Goal: Task Accomplishment & Management: Manage account settings

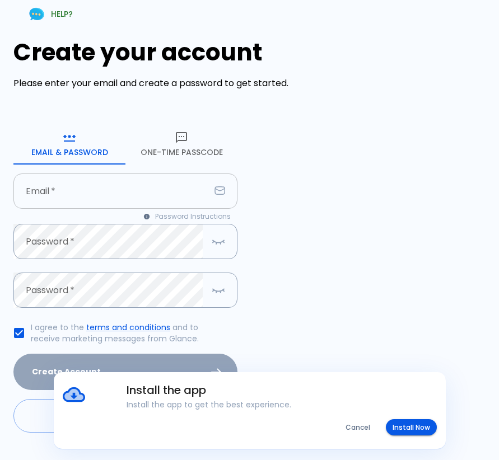
click at [129, 209] on input "text" at bounding box center [111, 190] width 196 height 35
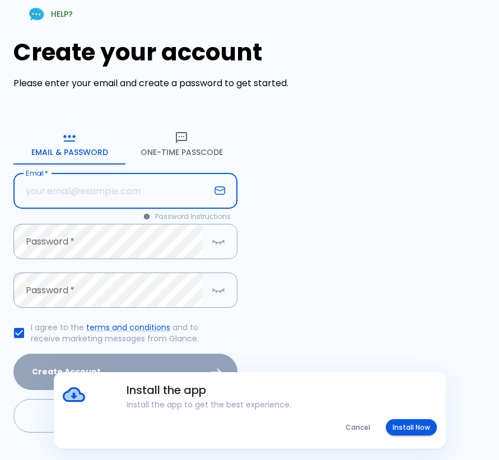
paste input "[EMAIL_ADDRESS][DOMAIN_NAME]"
type input "[EMAIL_ADDRESS][DOMAIN_NAME]"
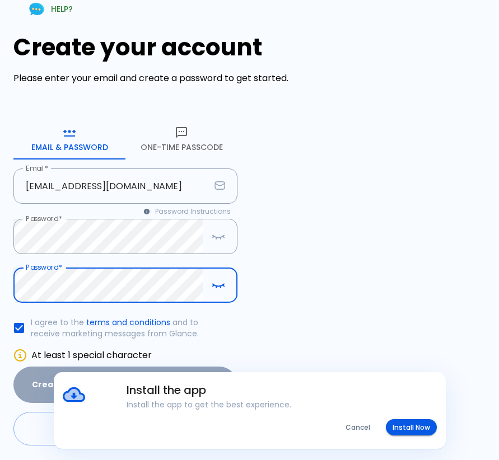
scroll to position [74, 0]
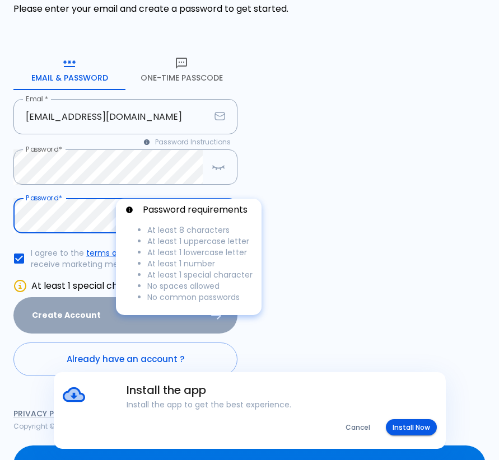
click at [211, 215] on p "Password requirements" at bounding box center [195, 209] width 105 height 13
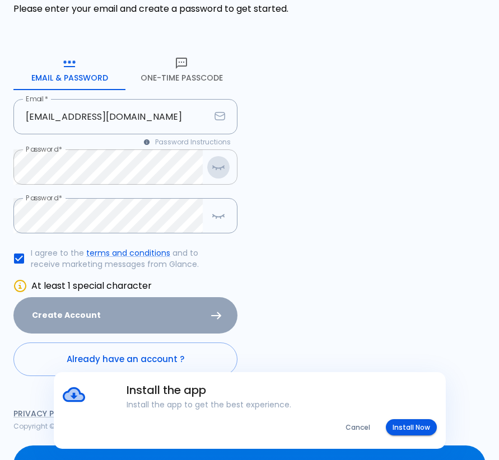
click at [218, 174] on icon "button" at bounding box center [218, 167] width 13 height 14
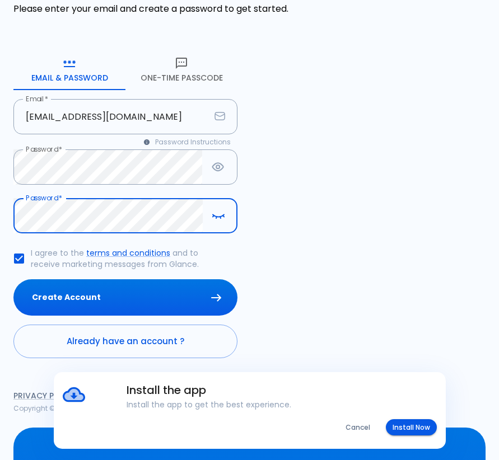
scroll to position [69, 0]
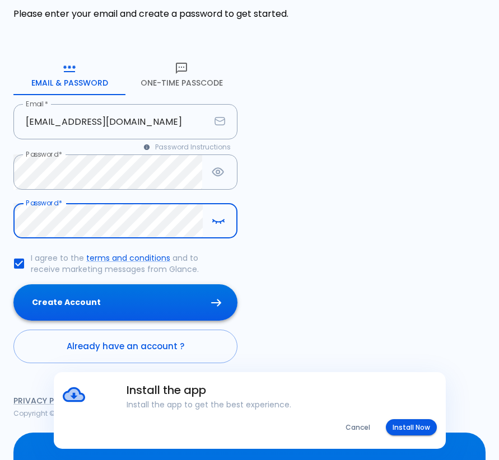
click at [118, 321] on button "Create Account" at bounding box center [125, 302] width 224 height 36
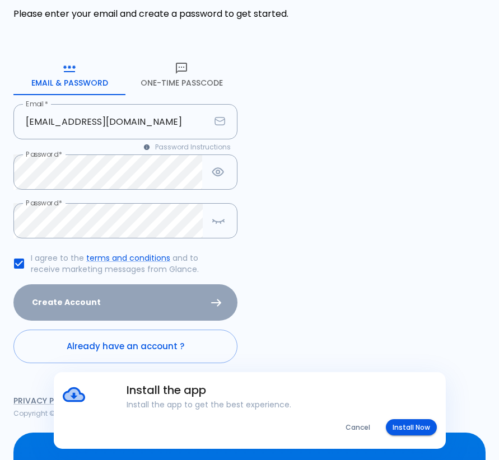
scroll to position [0, 0]
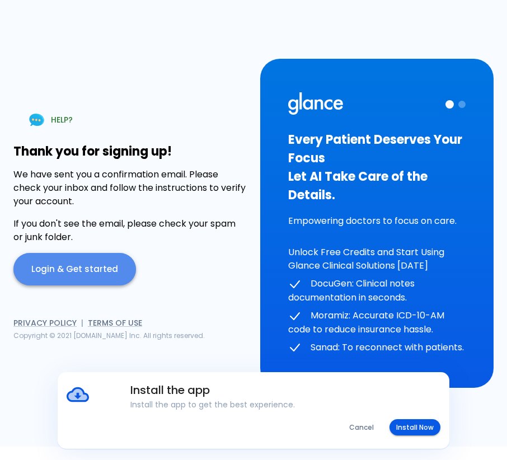
click at [86, 273] on link "Login & Get started" at bounding box center [74, 269] width 123 height 32
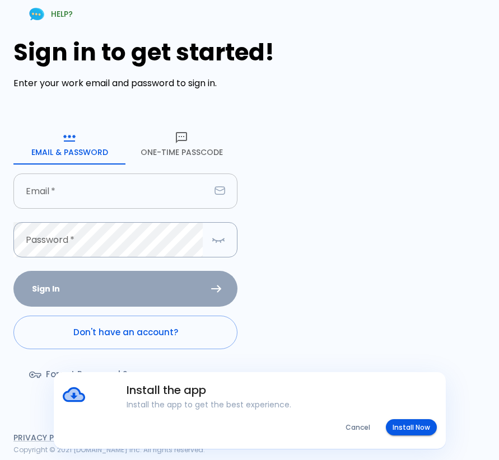
type input "[EMAIL_ADDRESS][DOMAIN_NAME]"
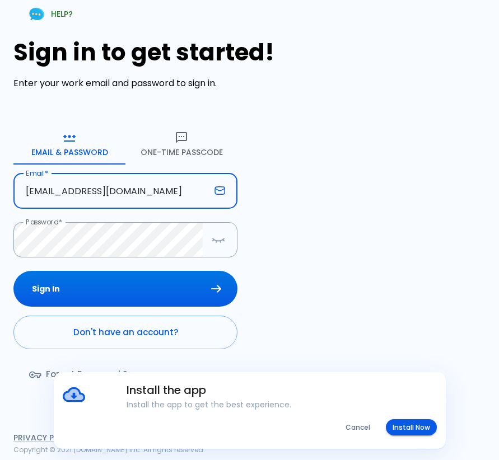
click at [76, 209] on input "[EMAIL_ADDRESS][DOMAIN_NAME]" at bounding box center [111, 190] width 196 height 35
click at [85, 307] on button "Sign In" at bounding box center [125, 289] width 224 height 36
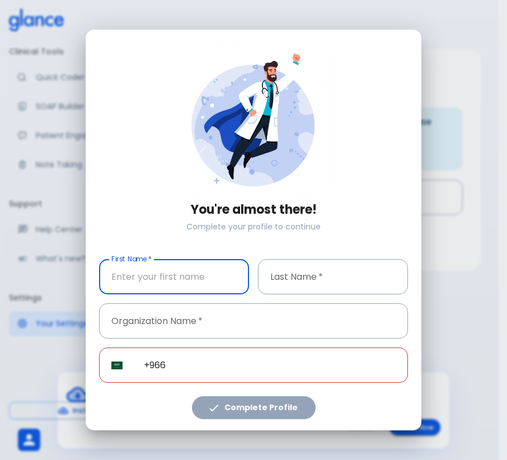
click at [151, 293] on input "text" at bounding box center [174, 276] width 150 height 35
click at [152, 290] on input "text" at bounding box center [174, 276] width 150 height 35
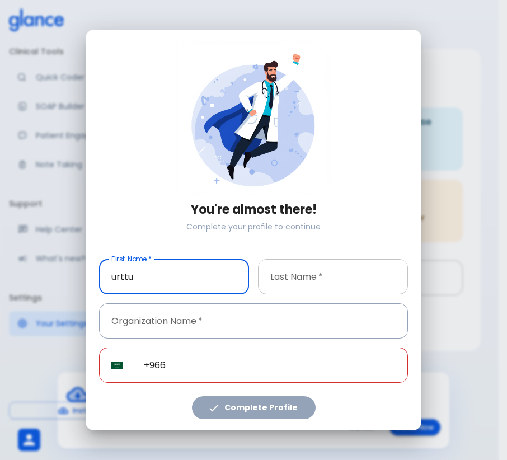
type input "urttu"
click at [383, 280] on input "text" at bounding box center [333, 276] width 150 height 35
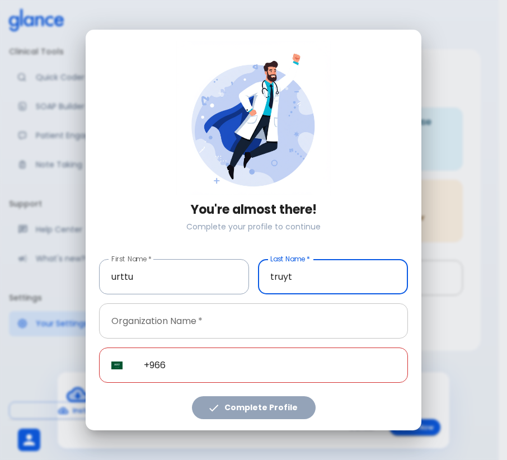
type input "truyt"
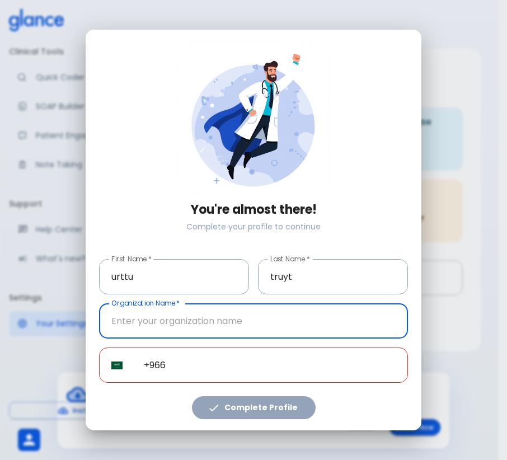
click at [228, 323] on input "text" at bounding box center [253, 320] width 309 height 35
type input "ttiyt"
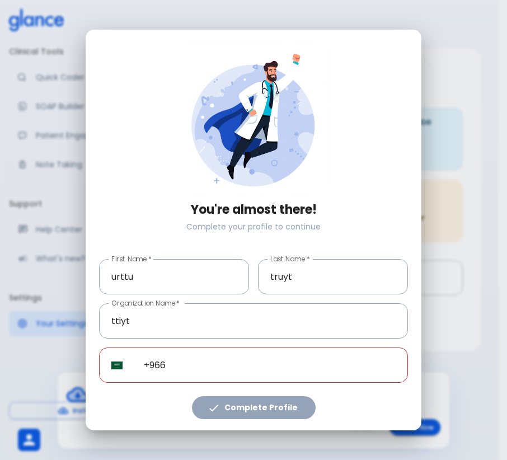
click at [144, 359] on input "+966" at bounding box center [270, 365] width 276 height 35
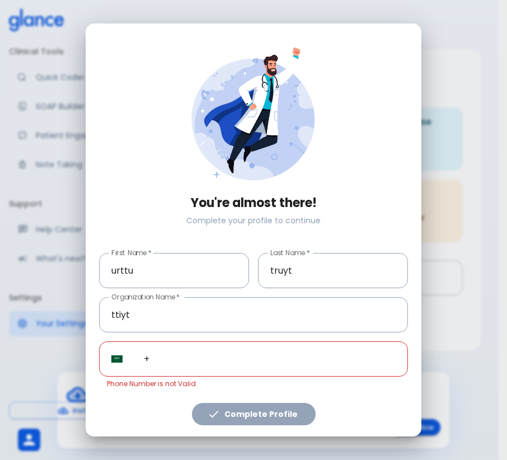
click at [162, 368] on input "+" at bounding box center [270, 358] width 276 height 35
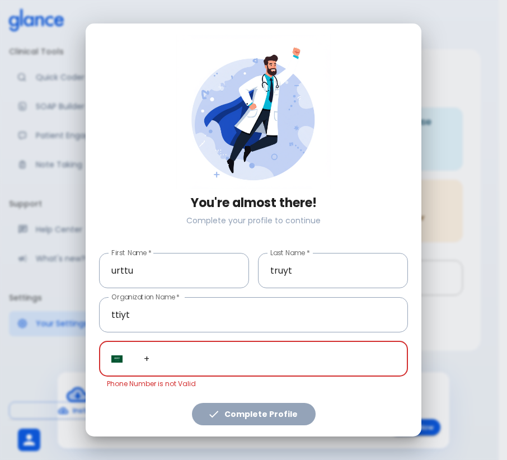
paste input "992 30 251 4574"
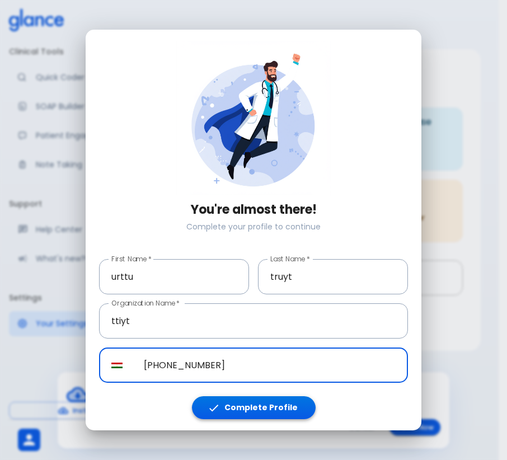
type input "+992 30 251 4574"
click at [246, 407] on button "Complete Profile" at bounding box center [254, 407] width 124 height 23
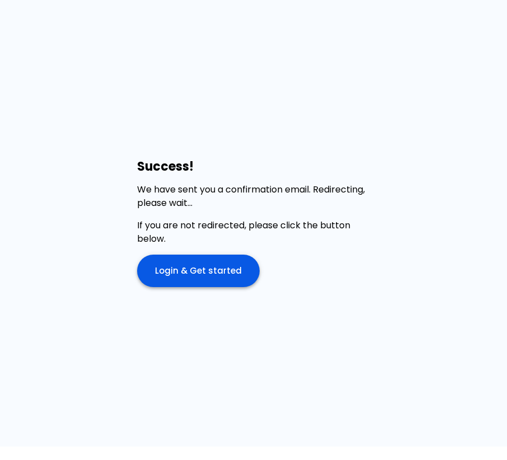
click at [199, 274] on link "Login & Get started" at bounding box center [198, 271] width 123 height 32
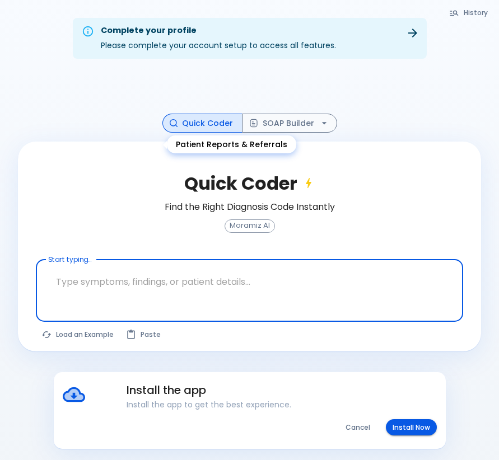
scroll to position [27, 0]
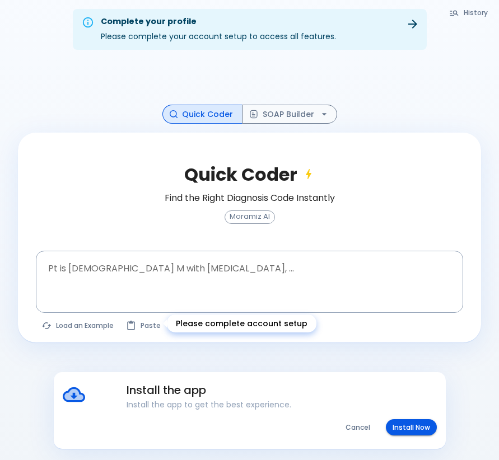
click at [0, 0] on link "Your Settings" at bounding box center [0, 0] width 0 height 0
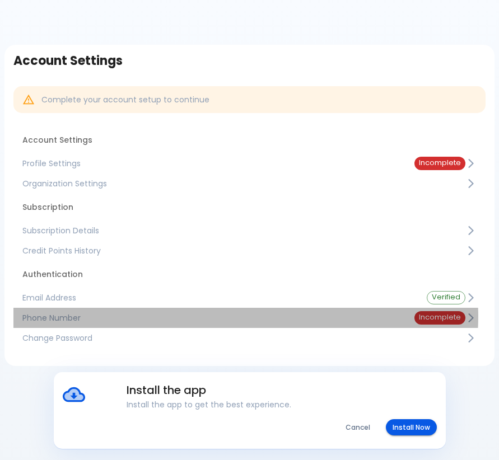
click at [435, 313] on span "Incomplete" at bounding box center [439, 317] width 51 height 8
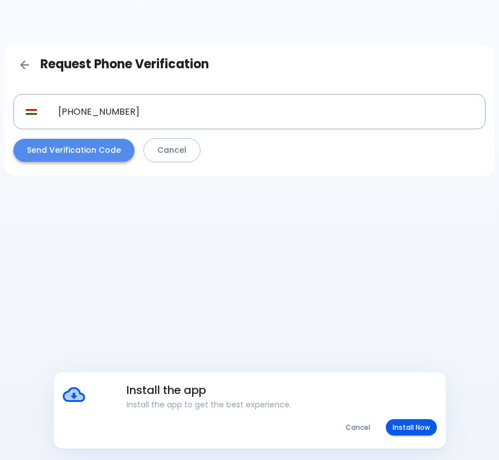
click at [134, 139] on button "Send Verification Code" at bounding box center [73, 150] width 121 height 23
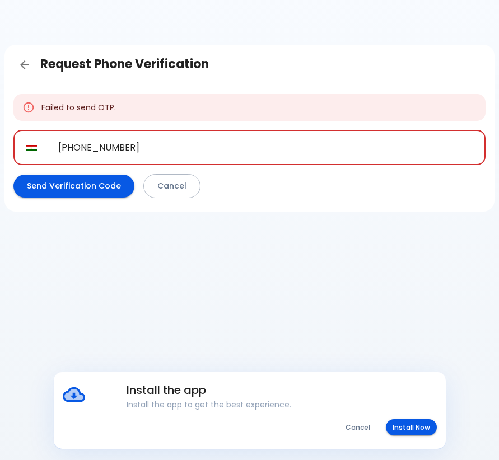
click at [357, 139] on input "+992 30 251 4574" at bounding box center [265, 147] width 439 height 35
paste input "3 76 127 2798"
type input "+93 76 127 2798"
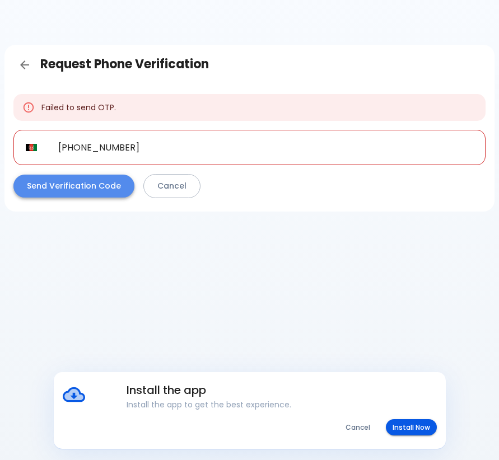
click at [134, 175] on button "Send Verification Code" at bounding box center [73, 186] width 121 height 23
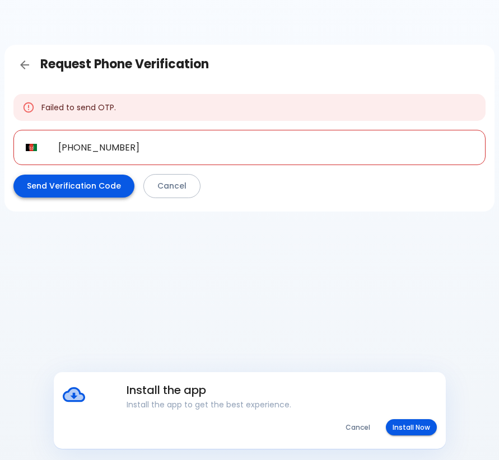
click at [134, 175] on button "Send Verification Code" at bounding box center [73, 186] width 121 height 23
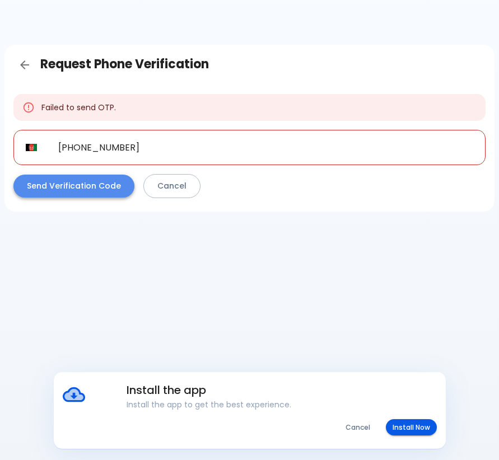
click at [134, 175] on button "Send Verification Code" at bounding box center [73, 186] width 121 height 23
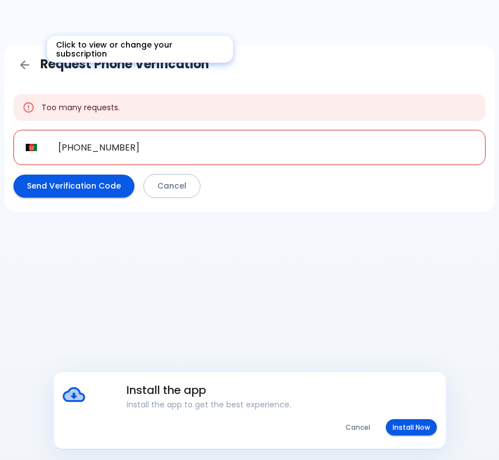
click at [0, 0] on span "Free" at bounding box center [0, 0] width 0 height 0
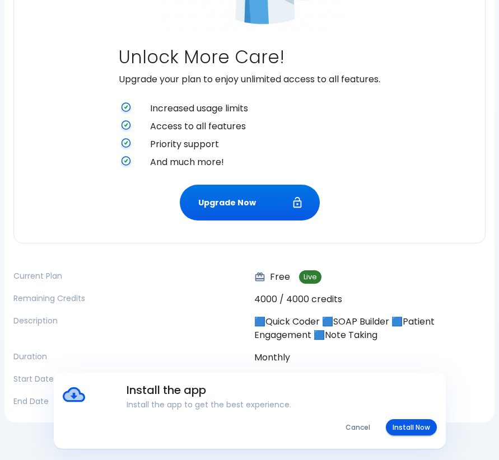
scroll to position [294, 0]
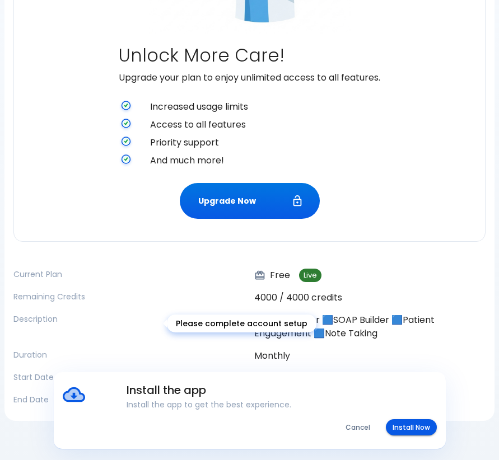
click at [0, 0] on link "Your Settings" at bounding box center [0, 0] width 0 height 0
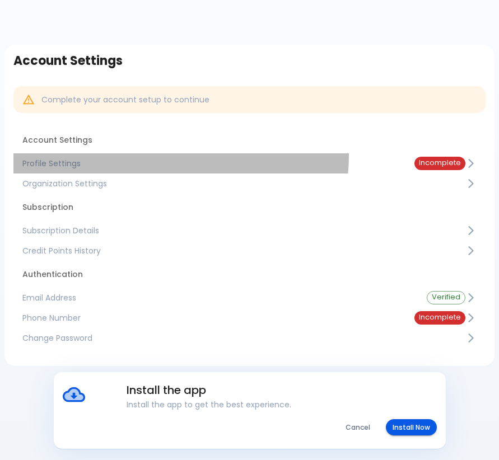
click at [370, 153] on link "Profile Settings Incomplete" at bounding box center [249, 163] width 472 height 20
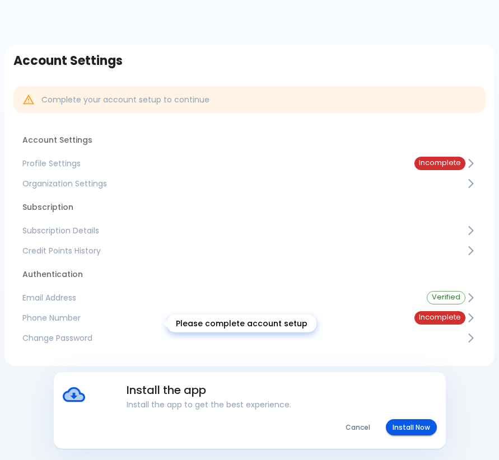
click at [0, 0] on p "Your Settings" at bounding box center [0, 0] width 0 height 0
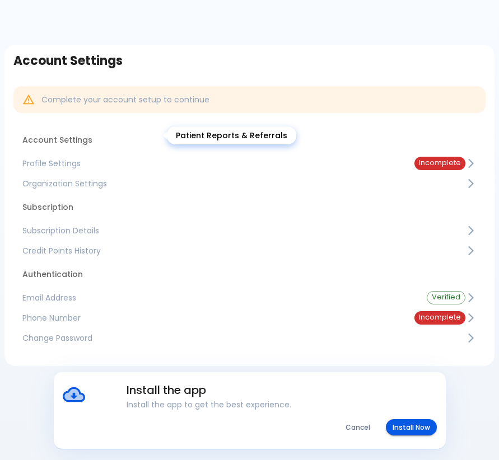
click at [0, 0] on div "Patient Engagement" at bounding box center [0, 0] width 0 height 0
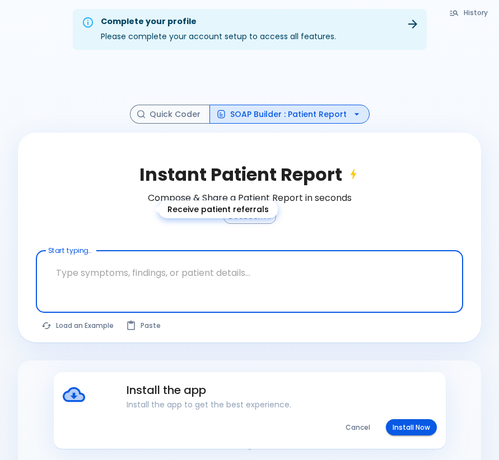
click at [0, 0] on p "Patient Referral" at bounding box center [0, 0] width 0 height 0
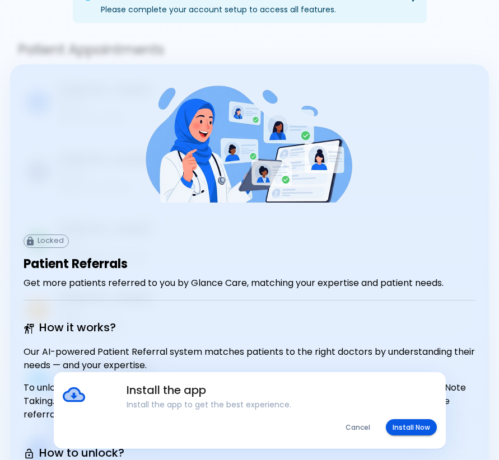
scroll to position [76, 0]
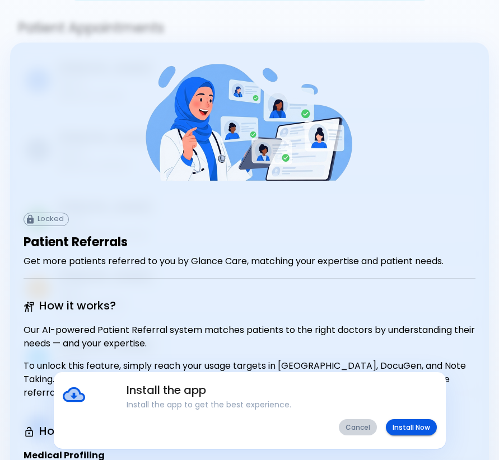
click at [360, 430] on button "Cancel" at bounding box center [358, 427] width 38 height 16
